Goal: Information Seeking & Learning: Learn about a topic

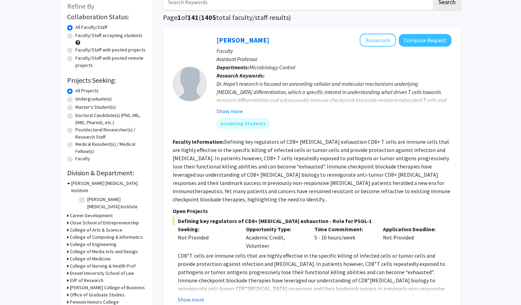
scroll to position [43, 0]
click at [239, 107] on button "Show more" at bounding box center [230, 111] width 26 height 8
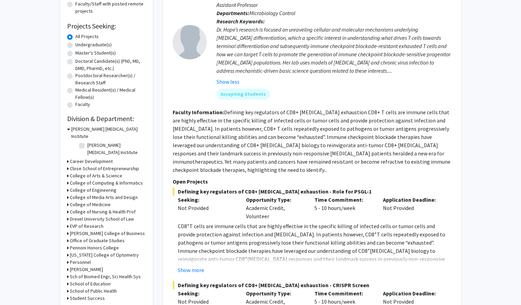
scroll to position [0, 0]
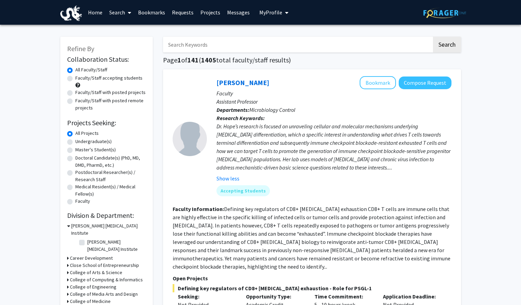
click at [274, 20] on button "My Profile" at bounding box center [273, 12] width 33 height 25
click at [281, 37] on span "View Profile" at bounding box center [301, 40] width 41 height 8
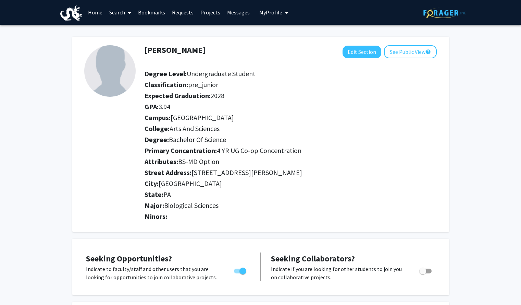
click at [96, 12] on link "Home" at bounding box center [95, 12] width 21 height 24
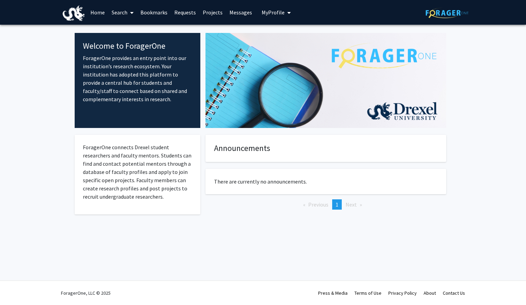
click at [153, 15] on link "Bookmarks" at bounding box center [154, 12] width 34 height 24
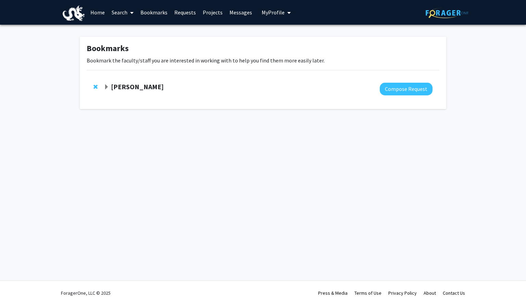
click at [109, 86] on span "Expand Steve Vitti Bookmark" at bounding box center [106, 86] width 5 height 5
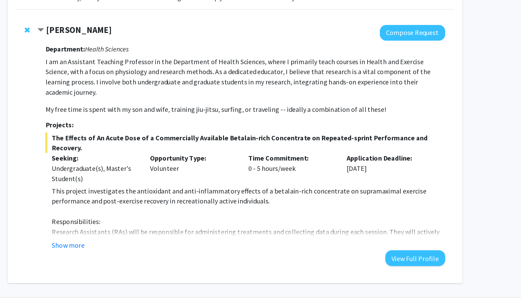
scroll to position [4, 0]
click at [131, 251] on button "Show more" at bounding box center [126, 255] width 26 height 8
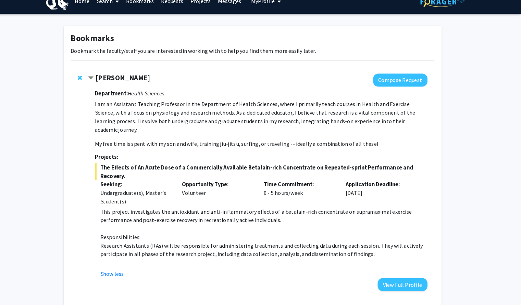
scroll to position [1, 0]
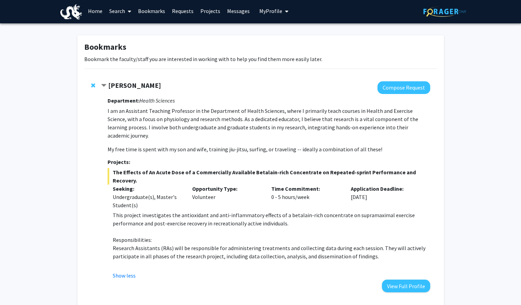
click at [93, 13] on link "Home" at bounding box center [95, 11] width 21 height 24
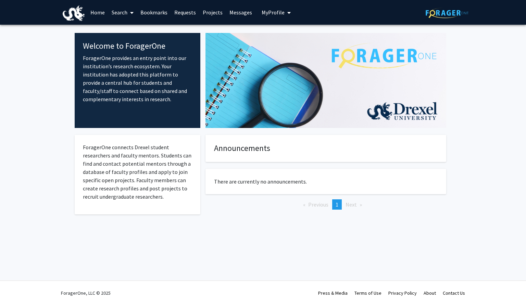
click at [127, 16] on link "Search" at bounding box center [122, 12] width 29 height 24
click at [132, 34] on span "Faculty/Staff" at bounding box center [133, 32] width 50 height 14
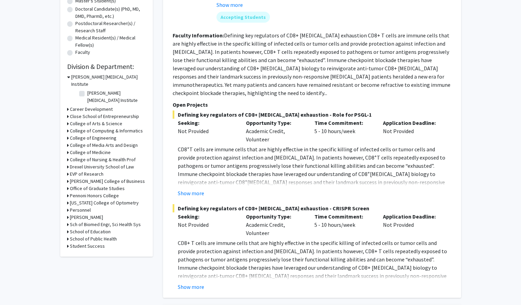
scroll to position [13, 0]
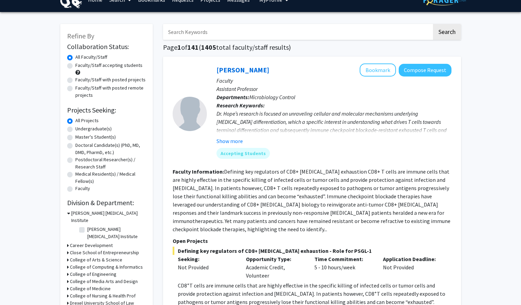
click at [75, 129] on label "Undergraduate(s)" at bounding box center [93, 128] width 36 height 7
click at [75, 129] on input "Undergraduate(s)" at bounding box center [77, 127] width 4 height 4
radio input "true"
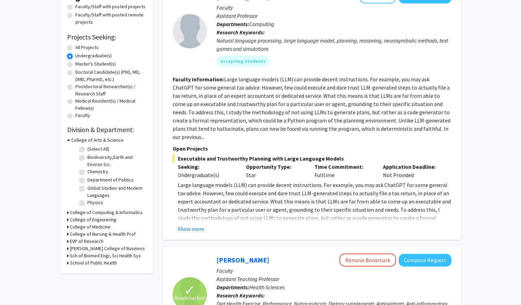
scroll to position [86, 0]
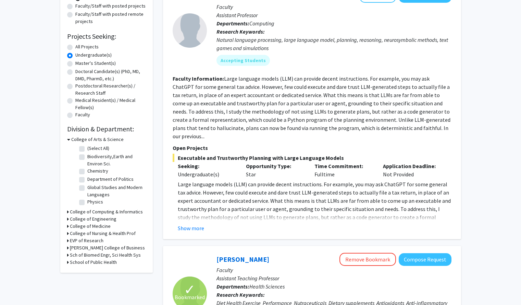
click at [87, 158] on label "Biodiversity,Earth and Environ Sci." at bounding box center [115, 160] width 57 height 14
click at [87, 157] on input "Biodiversity,Earth and Environ Sci." at bounding box center [89, 155] width 4 height 4
checkbox input "true"
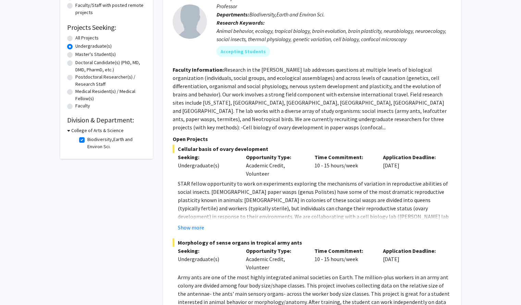
scroll to position [96, 0]
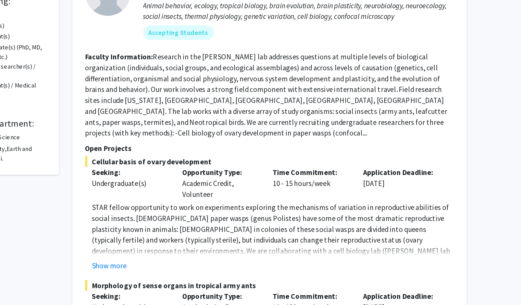
click at [398, 121] on section "Faculty Information: Research in the [PERSON_NAME] lab addresses questions at m…" at bounding box center [312, 98] width 279 height 66
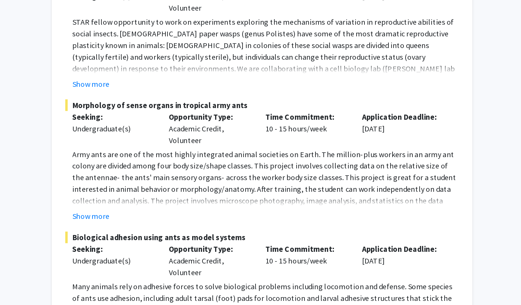
scroll to position [175, 0]
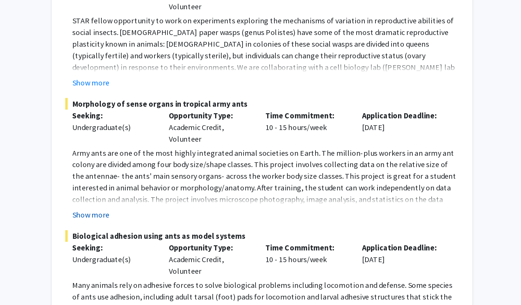
click at [189, 236] on button "Show more" at bounding box center [191, 240] width 26 height 8
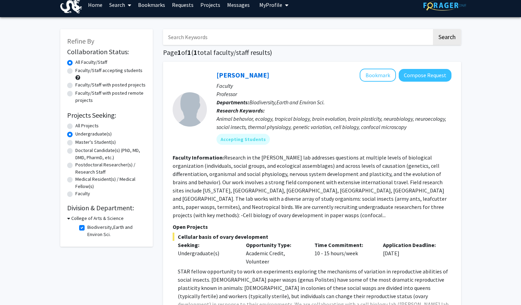
scroll to position [0, 0]
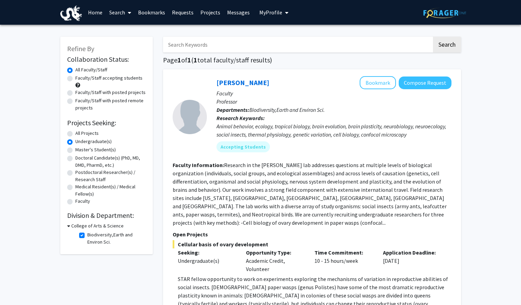
click at [87, 234] on label "Biodiversity,Earth and Environ Sci." at bounding box center [115, 238] width 57 height 14
click at [87, 234] on input "Biodiversity,Earth and Environ Sci." at bounding box center [89, 233] width 4 height 4
checkbox input "false"
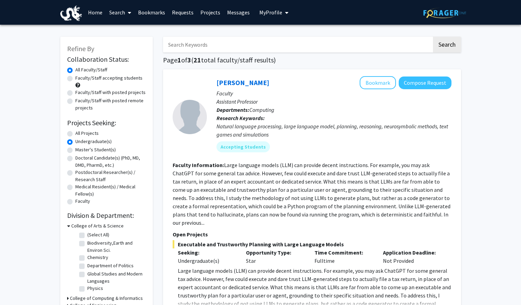
click at [87, 258] on label "Chemistry" at bounding box center [97, 257] width 21 height 7
click at [87, 258] on input "Chemistry" at bounding box center [89, 256] width 4 height 4
checkbox input "true"
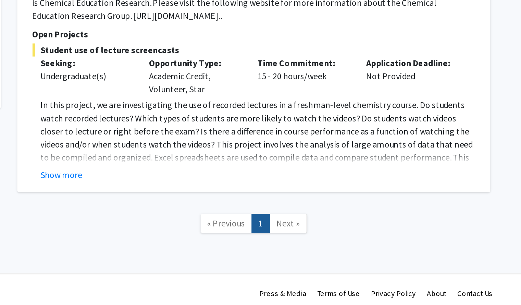
scroll to position [68, 0]
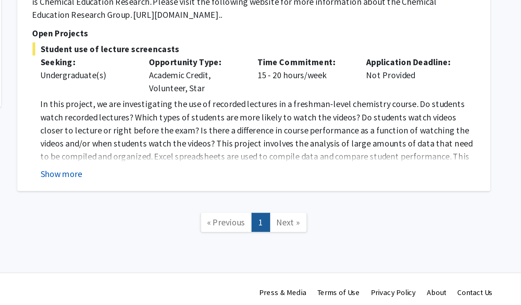
click at [198, 222] on button "Show more" at bounding box center [191, 222] width 26 height 8
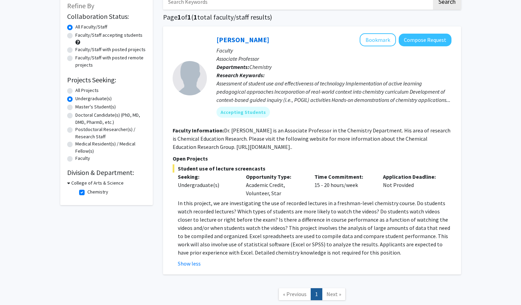
scroll to position [18, 0]
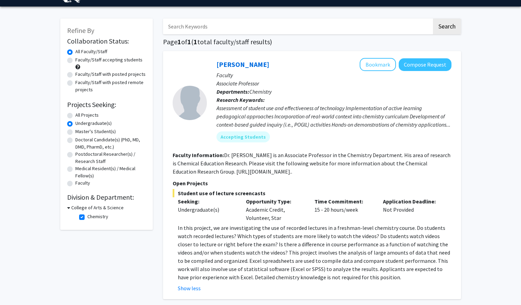
click at [87, 216] on label "Chemistry" at bounding box center [97, 216] width 21 height 7
click at [87, 216] on input "Chemistry" at bounding box center [89, 215] width 4 height 4
checkbox input "false"
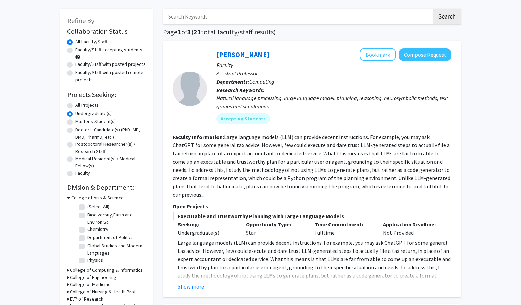
scroll to position [29, 0]
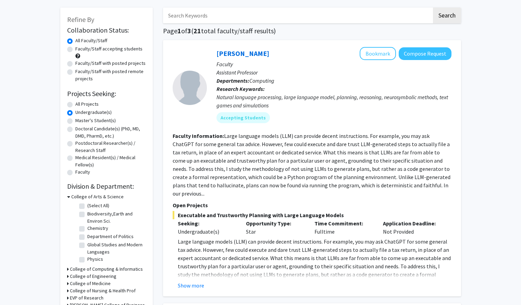
click at [87, 208] on label "(Select All)" at bounding box center [98, 205] width 22 height 7
click at [87, 206] on input "(Select All)" at bounding box center [89, 204] width 4 height 4
checkbox input "true"
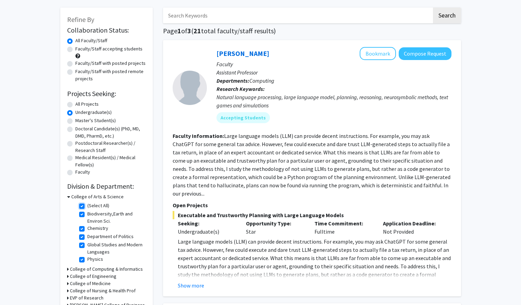
checkbox input "true"
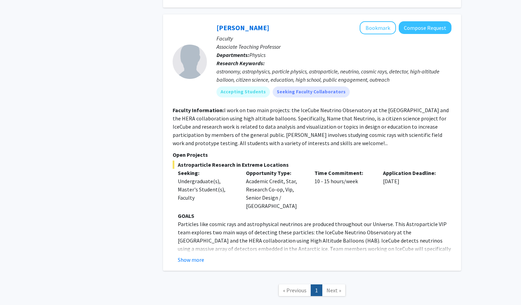
scroll to position [1660, 0]
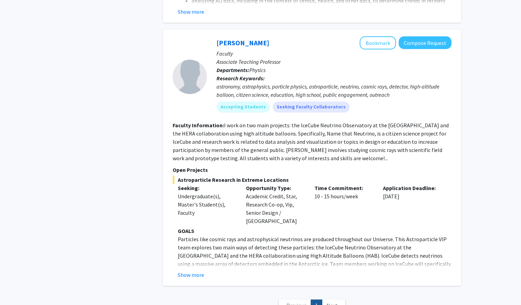
click at [391, 165] on p "Open Projects" at bounding box center [312, 169] width 279 height 8
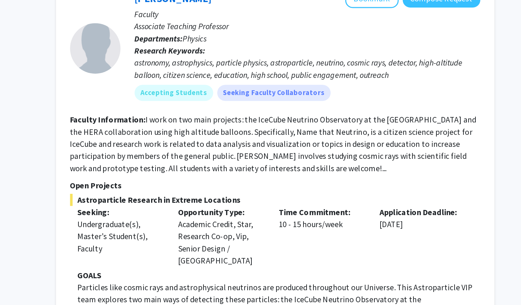
click at [193, 270] on button "Show more" at bounding box center [191, 274] width 26 height 8
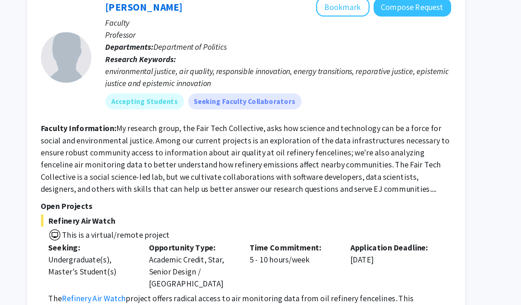
scroll to position [1420, 0]
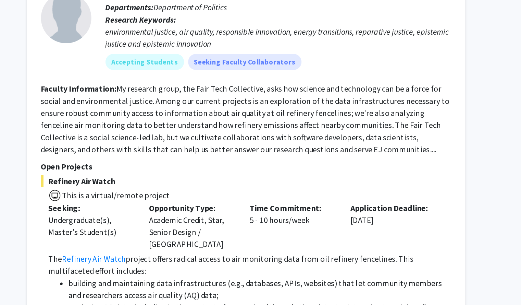
click at [196, 248] on button "Show more" at bounding box center [191, 252] width 26 height 8
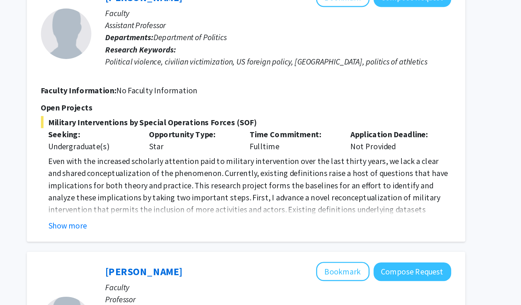
scroll to position [1245, 0]
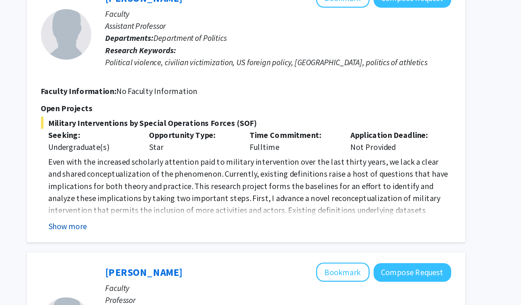
click at [192, 149] on button "Show more" at bounding box center [191, 153] width 26 height 8
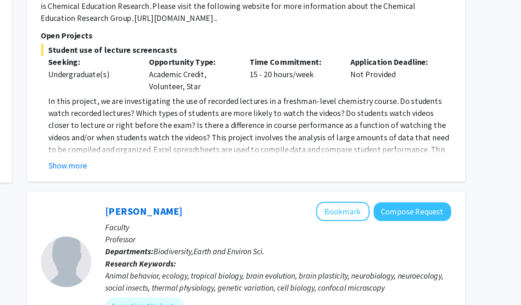
scroll to position [0, 0]
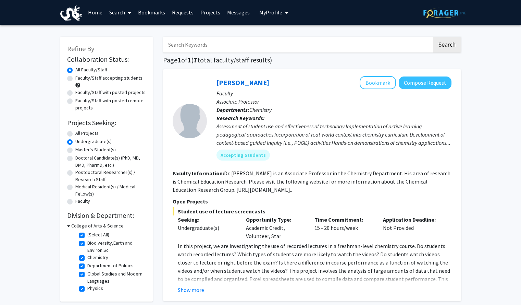
click at [69, 225] on icon at bounding box center [68, 225] width 3 height 7
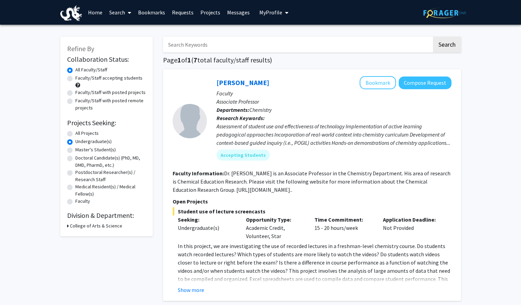
click at [64, 230] on div "Refine By Collaboration Status: Collaboration Status All Faculty/Staff Collabor…" at bounding box center [106, 136] width 93 height 199
click at [66, 228] on div "Refine By Collaboration Status: Collaboration Status All Faculty/Staff Collabor…" at bounding box center [106, 136] width 93 height 199
click at [68, 223] on icon at bounding box center [68, 225] width 2 height 7
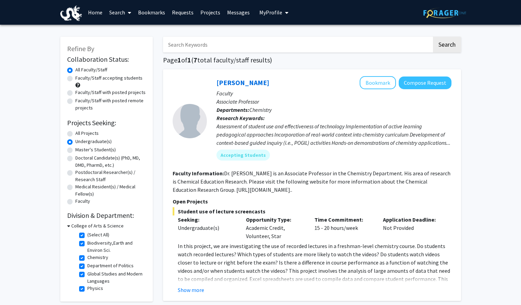
click at [87, 234] on label "(Select All)" at bounding box center [98, 234] width 22 height 7
click at [87, 234] on input "(Select All)" at bounding box center [89, 233] width 4 height 4
checkbox input "false"
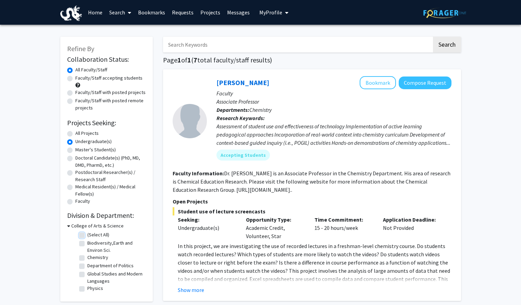
checkbox input "false"
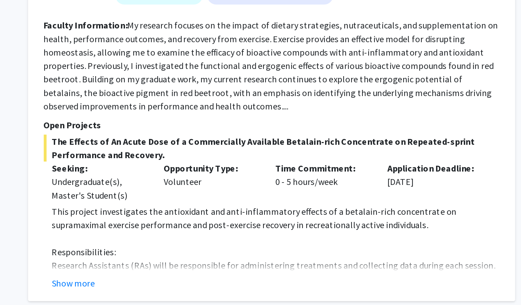
scroll to position [295, 0]
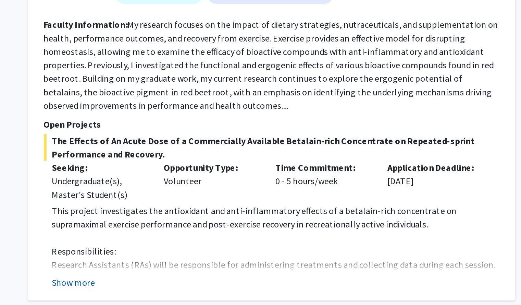
click at [199, 286] on button "Show more" at bounding box center [191, 290] width 26 height 8
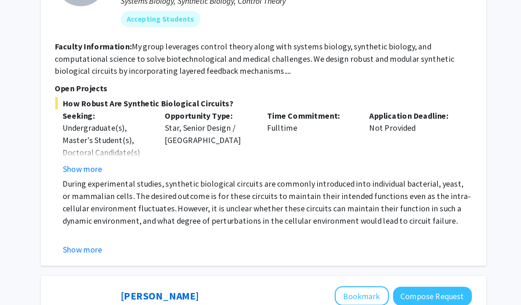
scroll to position [585, 0]
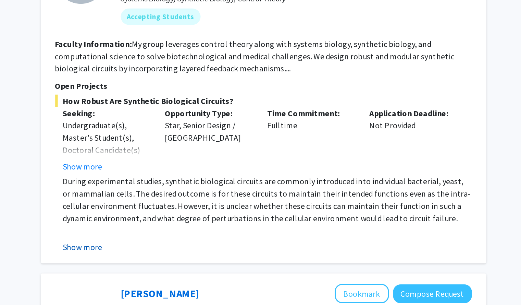
click at [196, 261] on button "Show more" at bounding box center [191, 265] width 26 height 8
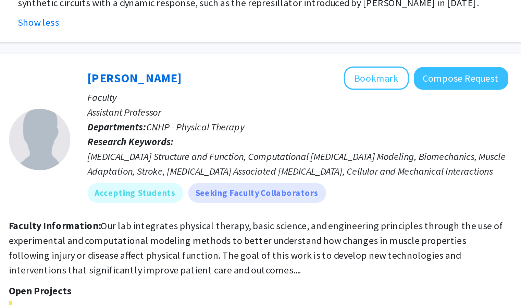
scroll to position [737, 0]
